Goal: Transaction & Acquisition: Purchase product/service

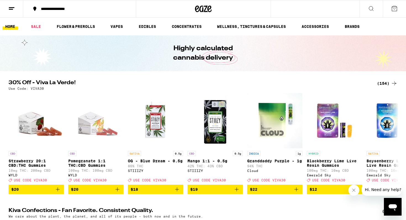
click at [385, 85] on div "(154)" at bounding box center [387, 83] width 20 height 7
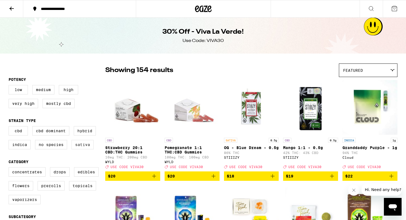
click at [87, 149] on label "Sativa" at bounding box center [83, 144] width 22 height 9
click at [10, 127] on input "Sativa" at bounding box center [10, 127] width 0 height 0
checkbox input "true"
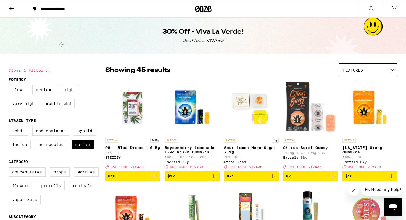
click at [22, 191] on label "Flowers" at bounding box center [21, 185] width 25 height 9
click at [10, 169] on input "Flowers" at bounding box center [10, 168] width 0 height 0
checkbox input "true"
